Goal: Task Accomplishment & Management: Manage account settings

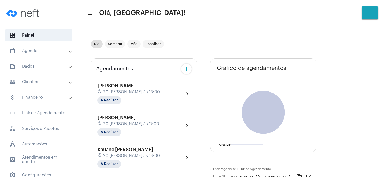
click at [39, 81] on mat-panel-title "people_outline Clientes" at bounding box center [39, 82] width 60 height 6
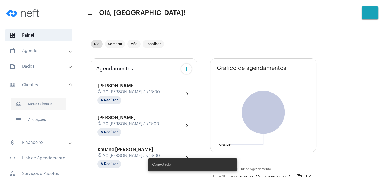
click at [39, 104] on span "people_outline Meus Clientes" at bounding box center [38, 104] width 55 height 12
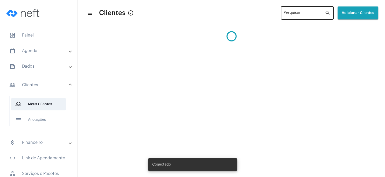
click at [292, 12] on input "Pesquisar" at bounding box center [304, 14] width 41 height 4
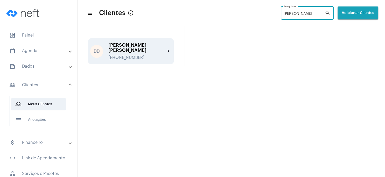
type input "[PERSON_NAME]"
click at [142, 55] on div "[PHONE_NUMBER]" at bounding box center [136, 57] width 57 height 5
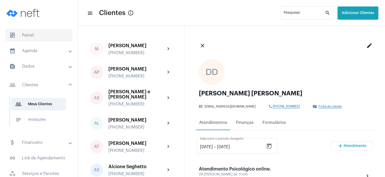
click at [34, 37] on span "dashboard Painel" at bounding box center [38, 35] width 67 height 12
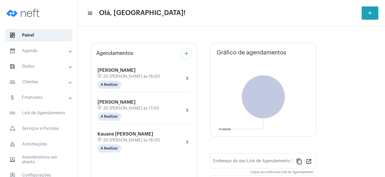
type input "[URL][DOMAIN_NAME][PERSON_NAME]"
